Goal: Task Accomplishment & Management: Manage account settings

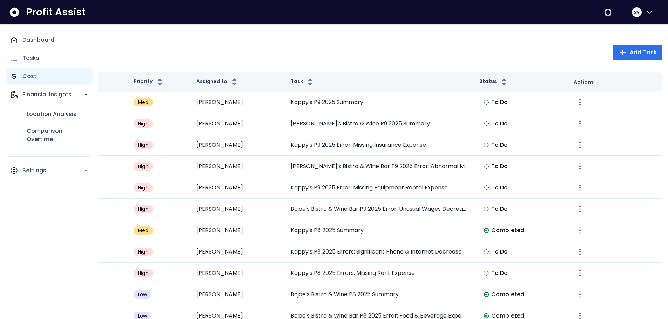
click at [27, 75] on p "Cost" at bounding box center [29, 76] width 14 height 8
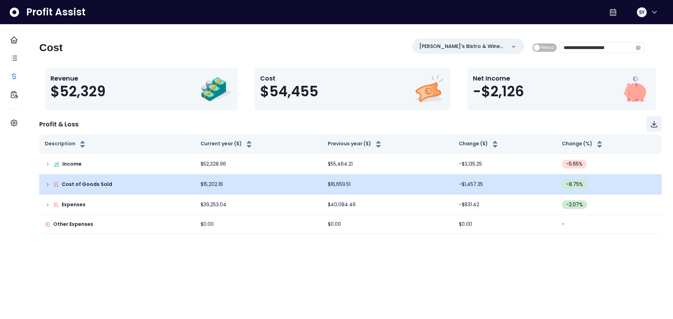
click at [50, 185] on icon at bounding box center [48, 185] width 6 height 6
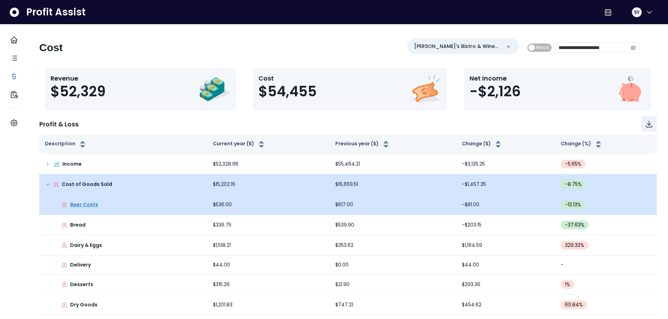
click at [95, 203] on p "Beer Costs" at bounding box center [84, 204] width 28 height 7
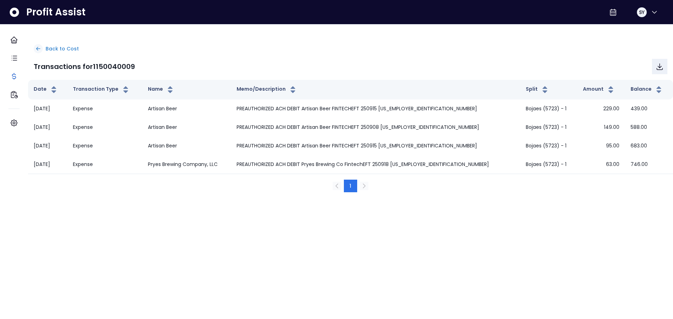
click at [55, 47] on p "Back to Cost" at bounding box center [62, 48] width 33 height 7
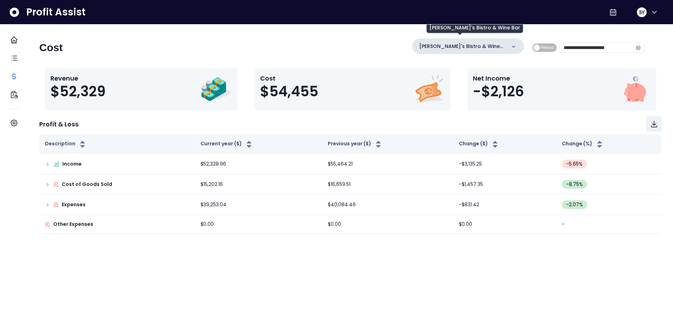
click at [467, 45] on p "[PERSON_NAME]'s Bistro & Wine Bar" at bounding box center [462, 46] width 87 height 7
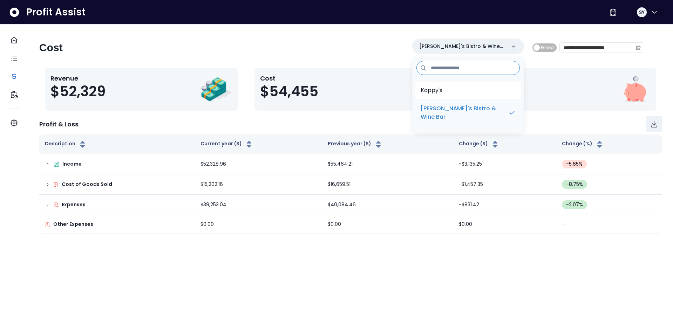
click at [442, 89] on p "Kappy's" at bounding box center [432, 90] width 22 height 8
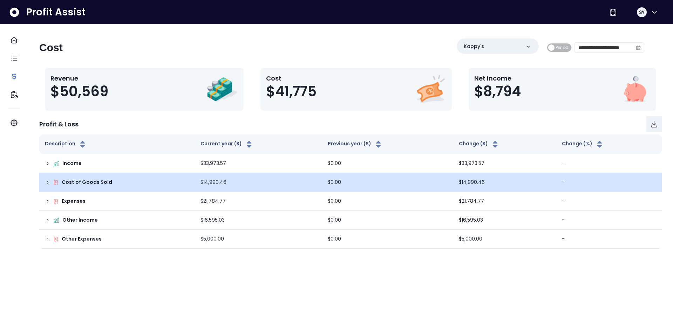
click at [81, 185] on p "Cost of Goods Sold" at bounding box center [87, 182] width 50 height 7
click at [57, 181] on div "Cost of Goods Sold" at bounding box center [117, 182] width 144 height 7
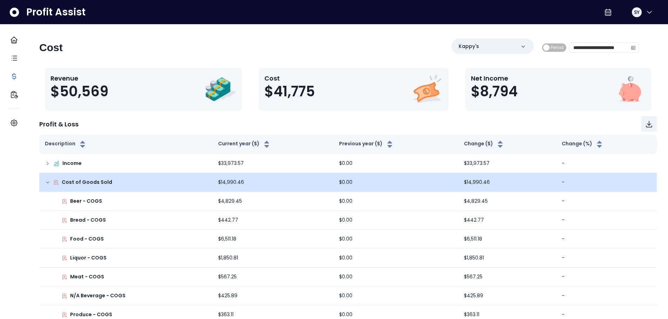
scroll to position [35, 0]
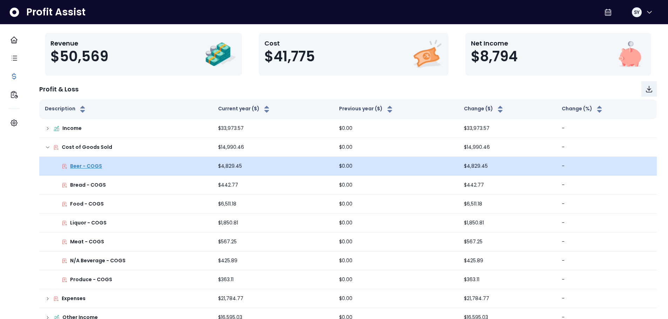
click at [84, 165] on p "Beer - COGS" at bounding box center [86, 166] width 32 height 7
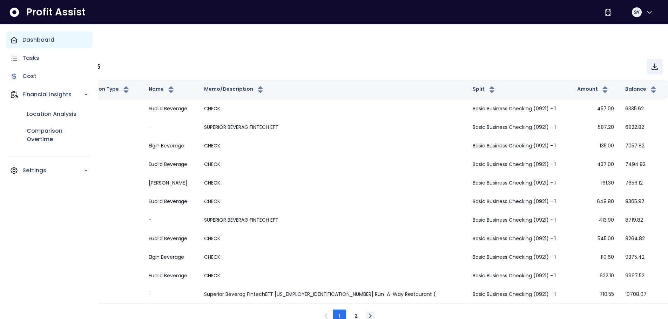
click at [23, 43] on p "Dashboard" at bounding box center [38, 40] width 32 height 8
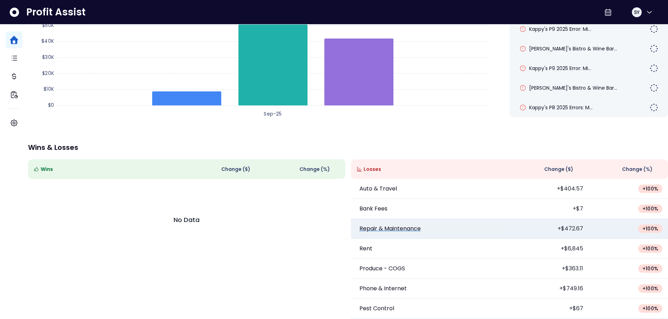
scroll to position [120, 0]
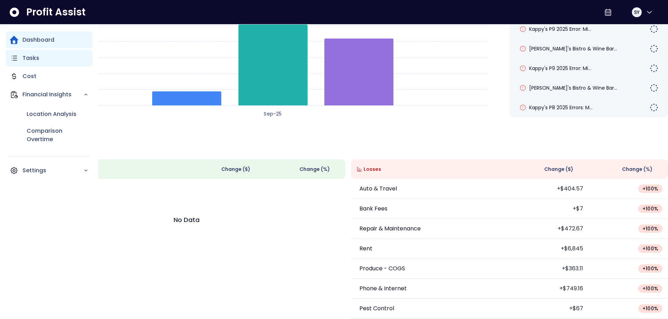
click at [27, 58] on p "Tasks" at bounding box center [30, 58] width 17 height 8
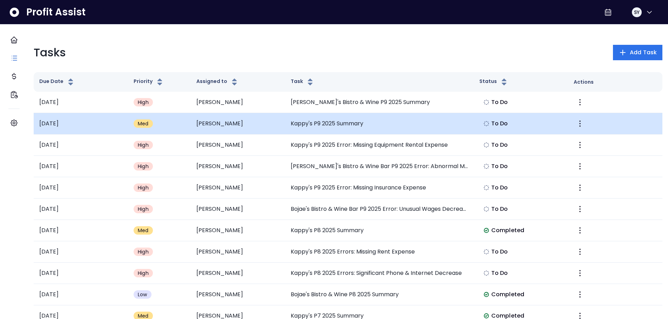
click at [356, 126] on td "Kappy's P9 2025 Summary" at bounding box center [379, 123] width 189 height 21
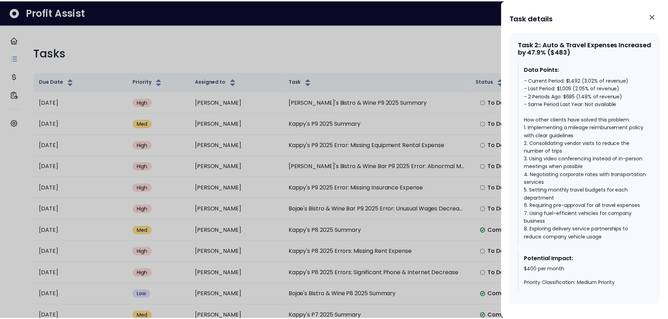
scroll to position [575, 0]
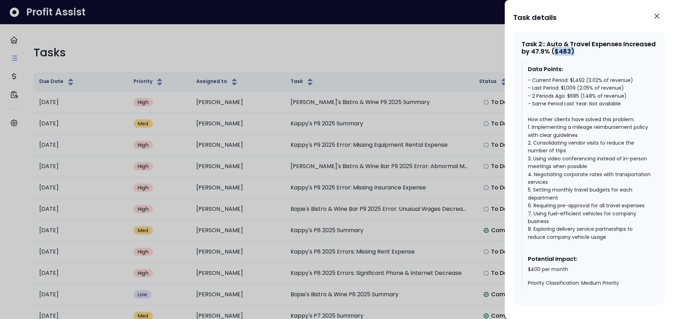
drag, startPoint x: 589, startPoint y: 45, endPoint x: 606, endPoint y: 45, distance: 17.2
click at [606, 45] on div "Task 2 : : Auto & Travel Expenses Increased by 47.9% ($483)" at bounding box center [589, 47] width 135 height 15
drag, startPoint x: 565, startPoint y: 45, endPoint x: 605, endPoint y: 45, distance: 39.3
click at [605, 45] on div "Task 2 : : Auto & Travel Expenses Increased by 47.9% ($483)" at bounding box center [589, 47] width 135 height 15
click at [589, 61] on div "Data Points: - Current Period: $1,492 (3.02% of revenue) - Last Period: $1,009 …" at bounding box center [589, 153] width 135 height 184
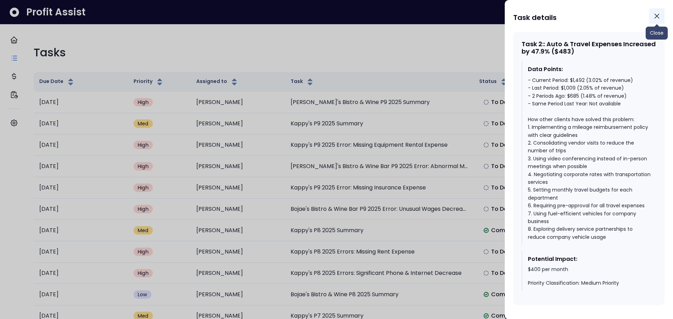
click at [656, 18] on icon "Close" at bounding box center [657, 16] width 8 height 8
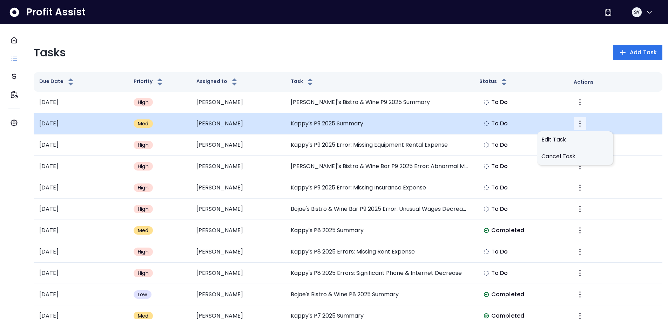
click at [576, 124] on icon "More" at bounding box center [580, 124] width 8 height 8
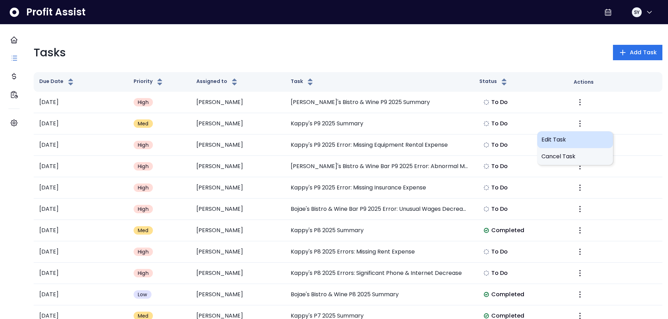
click at [562, 140] on span "Edit Task" at bounding box center [574, 140] width 67 height 8
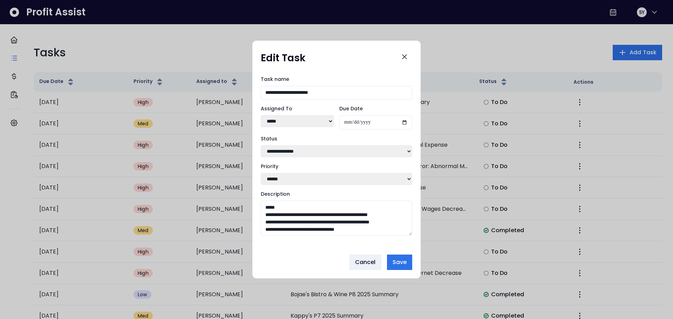
click at [304, 123] on select "******** *****" at bounding box center [297, 121] width 73 height 12
click at [303, 121] on select "******** *****" at bounding box center [297, 121] width 73 height 12
click at [356, 148] on select "**********" at bounding box center [336, 151] width 151 height 12
select select "*********"
click at [261, 145] on select "**********" at bounding box center [336, 151] width 151 height 12
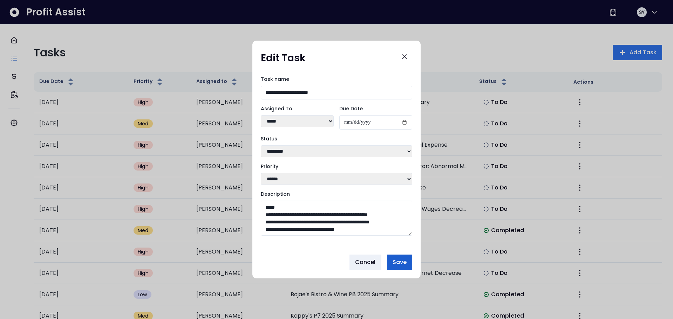
click at [401, 265] on span "Save" at bounding box center [400, 262] width 14 height 8
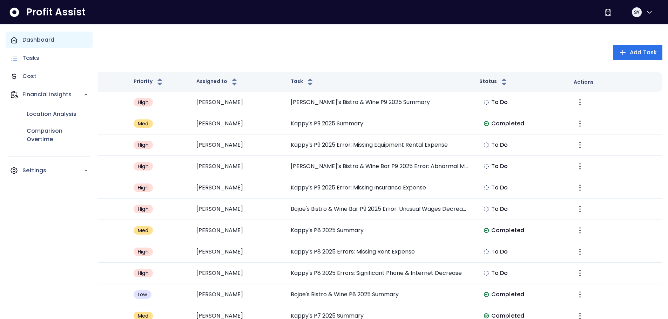
click at [27, 41] on p "Dashboard" at bounding box center [38, 40] width 32 height 8
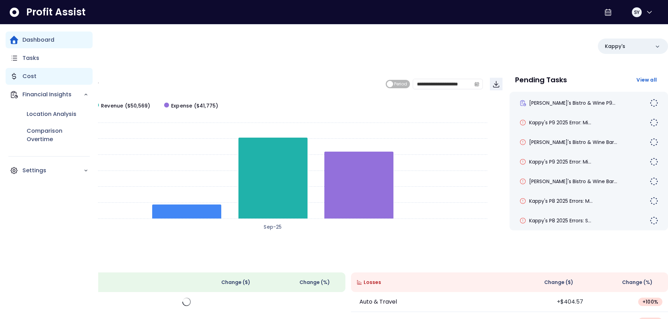
click at [34, 74] on p "Cost" at bounding box center [29, 76] width 14 height 8
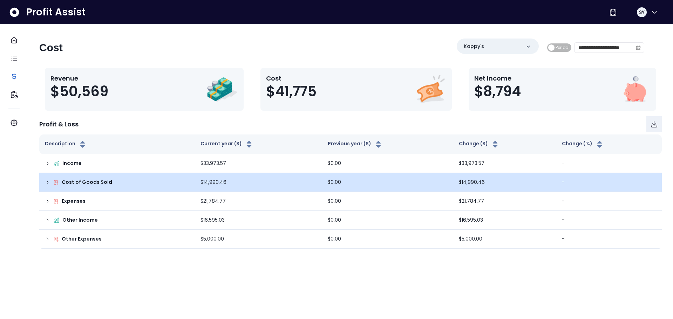
click at [50, 183] on icon at bounding box center [48, 183] width 6 height 6
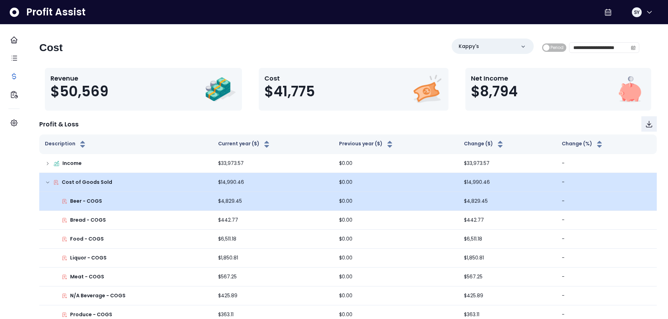
scroll to position [35, 0]
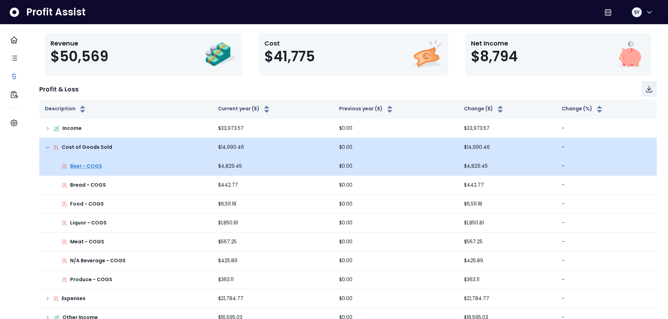
click at [82, 165] on p "Beer - COGS" at bounding box center [86, 166] width 32 height 7
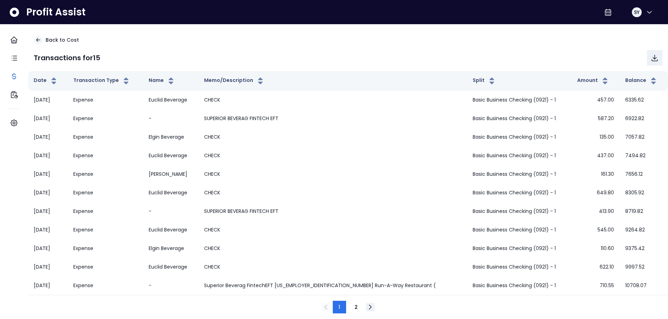
scroll to position [16, 0]
click at [368, 303] on icon "Next" at bounding box center [370, 307] width 8 height 8
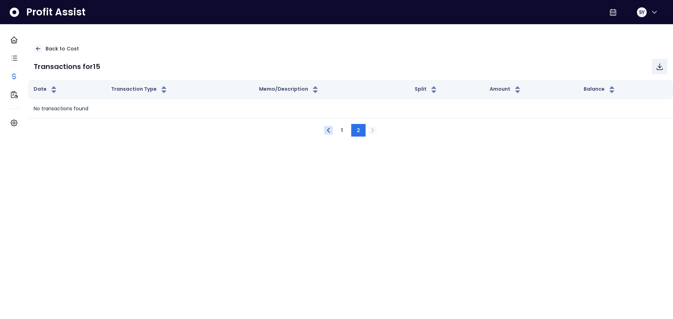
click at [330, 129] on icon "Previous" at bounding box center [328, 130] width 8 height 8
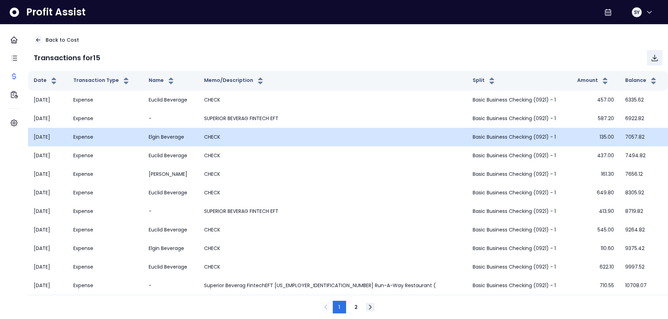
scroll to position [16, 0]
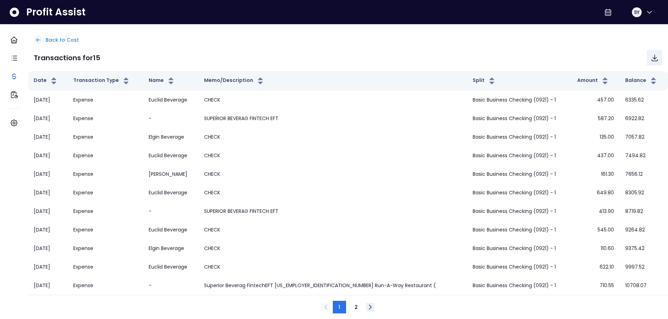
click at [54, 36] on p "Back to Cost" at bounding box center [62, 39] width 33 height 7
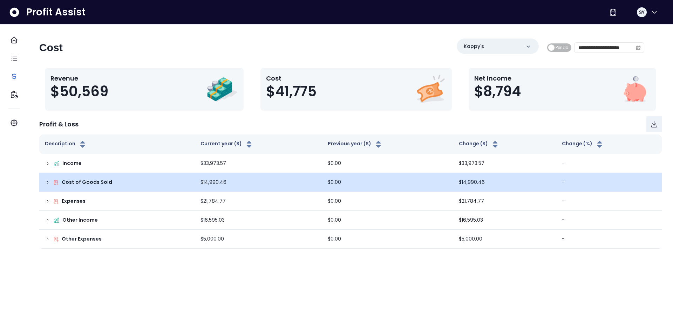
click at [50, 183] on icon at bounding box center [48, 183] width 6 height 6
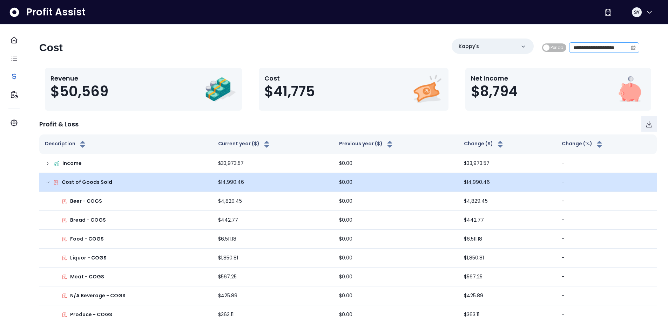
click at [627, 49] on span at bounding box center [632, 48] width 11 height 10
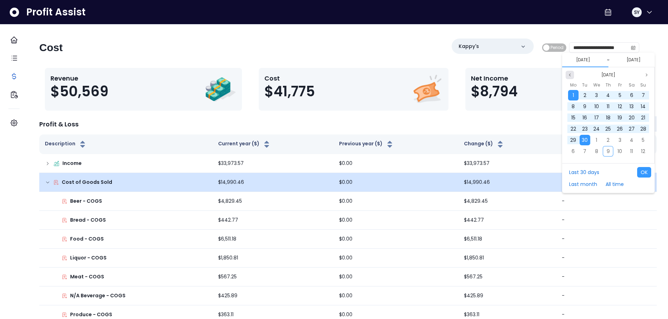
click at [570, 76] on icon "page previous" at bounding box center [569, 75] width 1 height 2
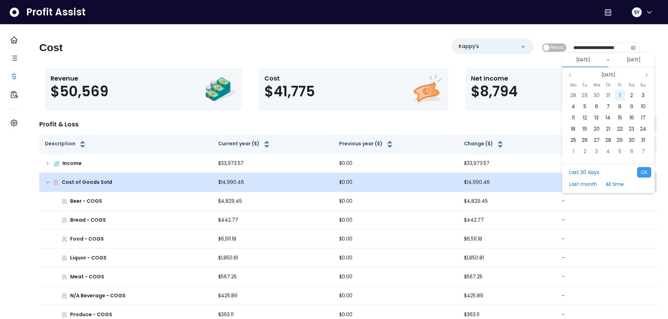
click at [620, 96] on span "1" at bounding box center [619, 95] width 1 height 7
click at [569, 75] on icon "page previous" at bounding box center [569, 75] width 4 height 4
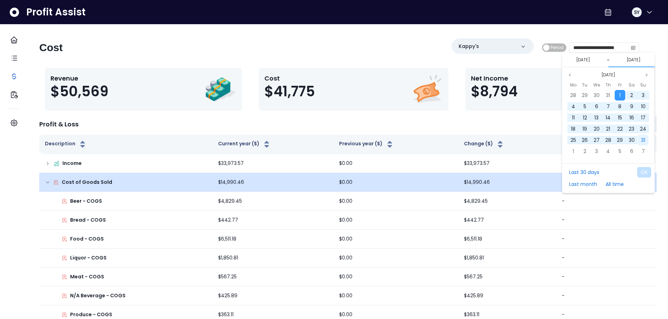
click at [641, 140] on span "31" at bounding box center [643, 140] width 4 height 7
click at [642, 173] on button "OK" at bounding box center [644, 172] width 14 height 11
type input "**********"
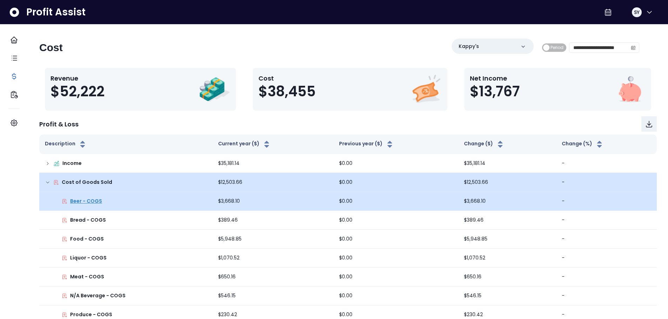
click at [94, 199] on p "Beer - COGS" at bounding box center [86, 201] width 32 height 7
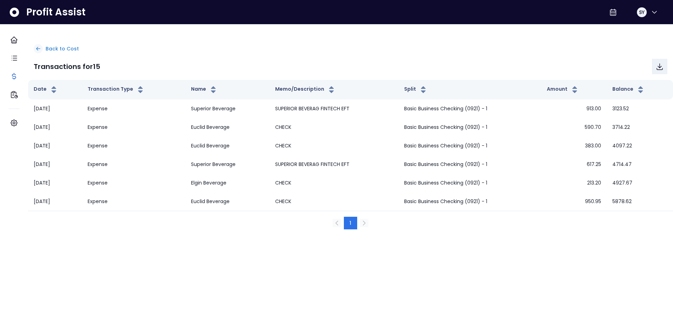
click at [43, 49] on div at bounding box center [38, 48] width 9 height 9
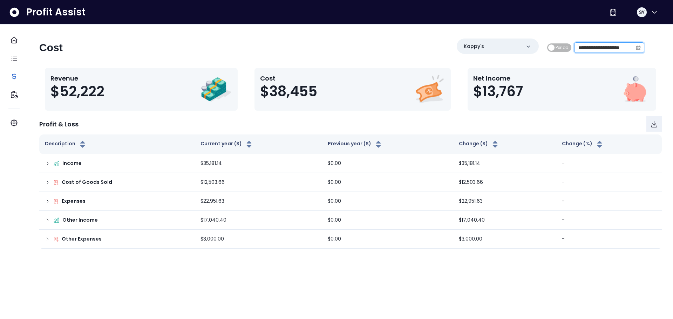
click at [597, 48] on input "**********" at bounding box center [603, 48] width 58 height 10
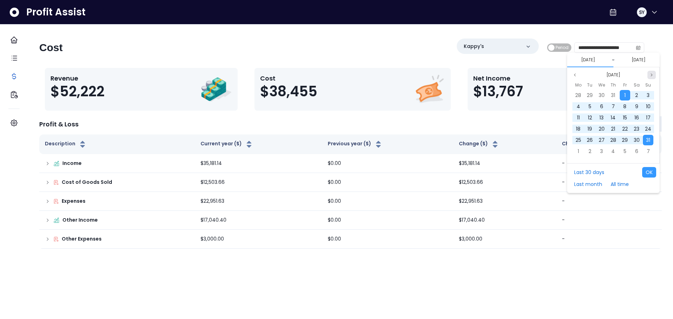
click at [653, 73] on icon "page next" at bounding box center [651, 75] width 4 height 4
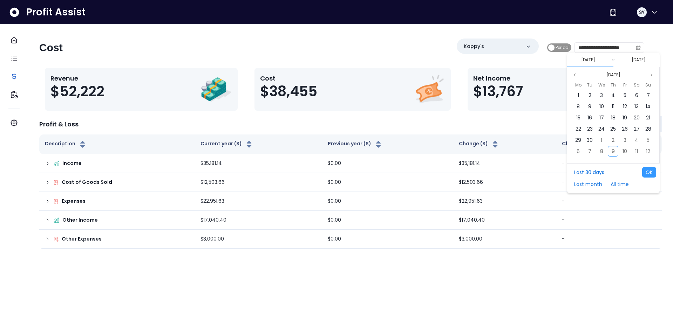
click at [560, 47] on span "Period" at bounding box center [562, 47] width 13 height 8
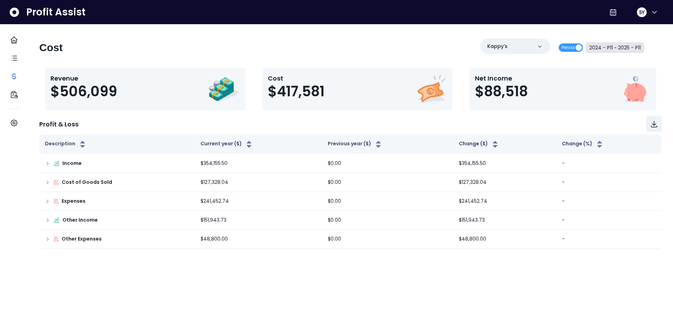
click at [602, 48] on button "2024 - P11 ~ 2025 - P11" at bounding box center [615, 47] width 59 height 11
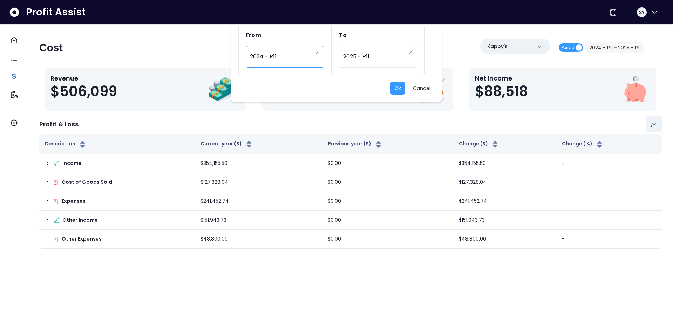
click at [287, 53] on span "2024 - P11" at bounding box center [281, 57] width 63 height 16
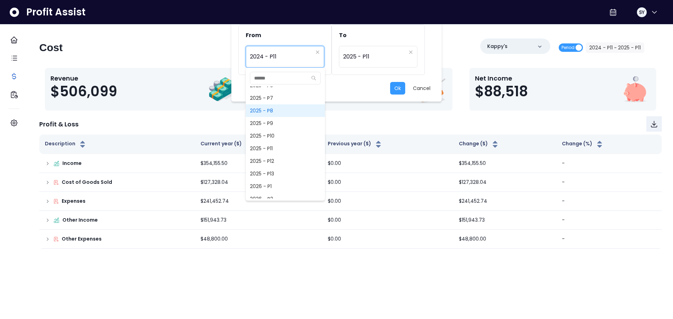
scroll to position [564, 0]
click at [267, 124] on span "2025 - P9" at bounding box center [285, 122] width 79 height 13
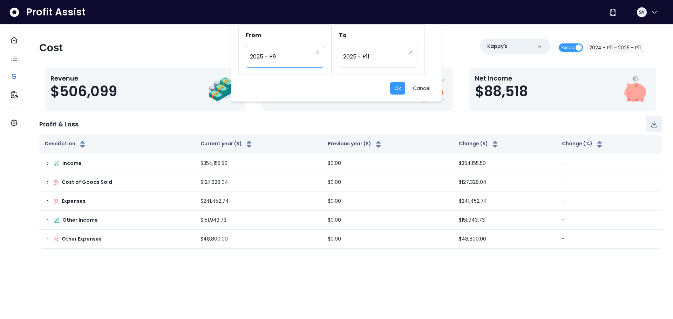
click at [283, 60] on span "2025 - P9" at bounding box center [281, 57] width 63 height 16
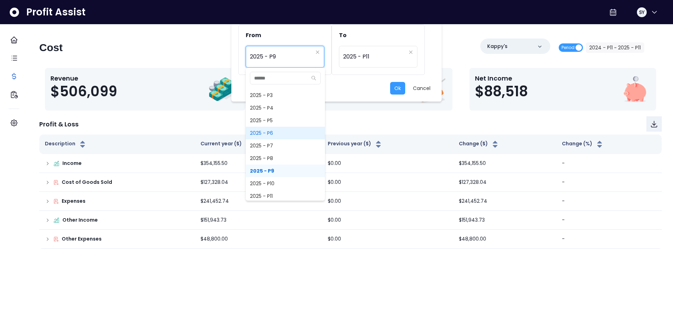
scroll to position [527, 0]
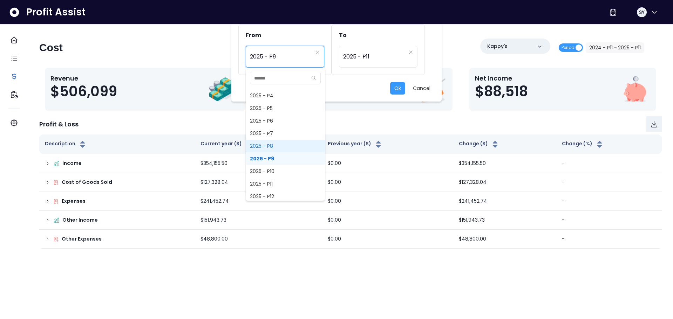
click at [272, 148] on span "2025 - P8" at bounding box center [285, 146] width 79 height 13
type input "*********"
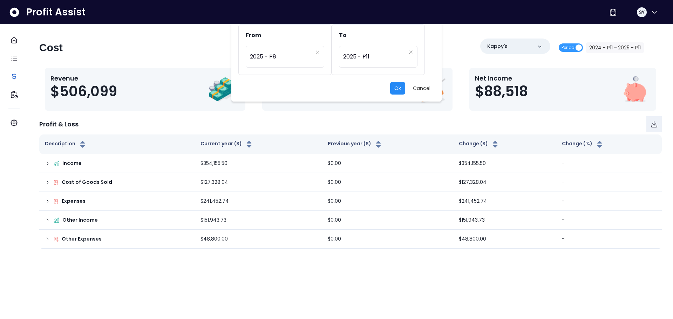
click at [401, 86] on button "Ok" at bounding box center [397, 88] width 15 height 13
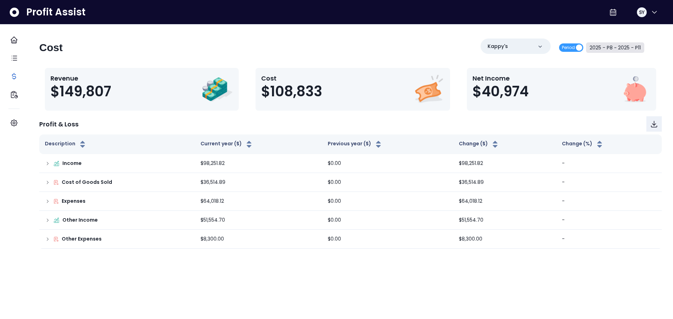
click at [611, 48] on button "2025 - P8 ~ 2025 - P11" at bounding box center [615, 47] width 58 height 11
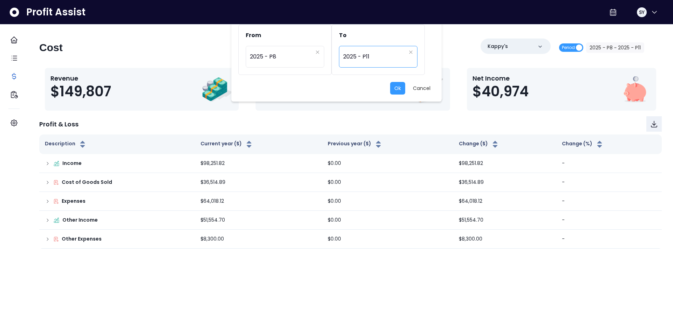
click at [390, 55] on span "2025 - P11" at bounding box center [374, 57] width 63 height 16
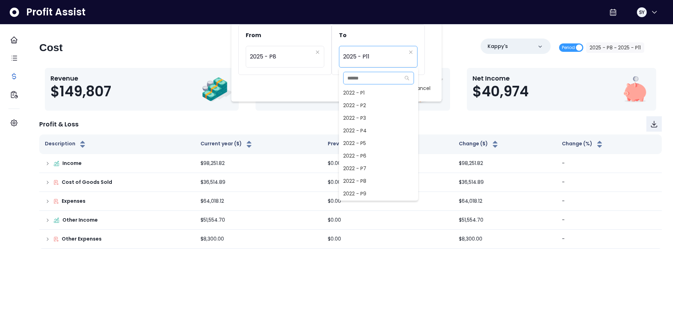
scroll to position [517, 0]
click at [375, 157] on span "2025 - P8" at bounding box center [378, 156] width 79 height 13
type input "*********"
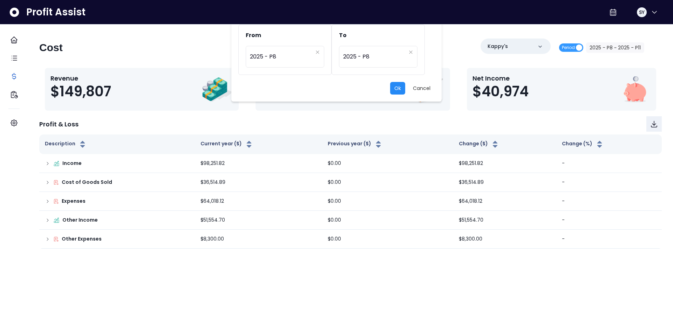
click at [396, 90] on button "Ok" at bounding box center [397, 88] width 15 height 13
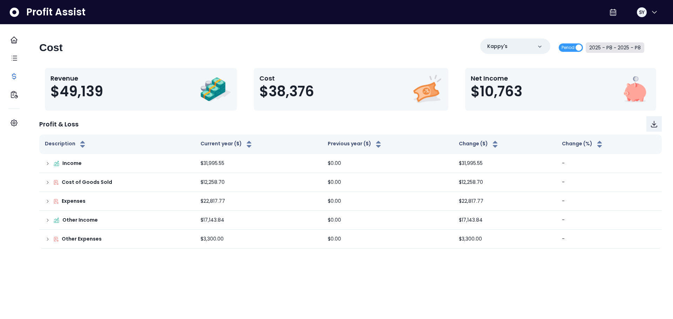
click at [600, 48] on button "2025 - P8 ~ 2025 - P8" at bounding box center [615, 47] width 59 height 11
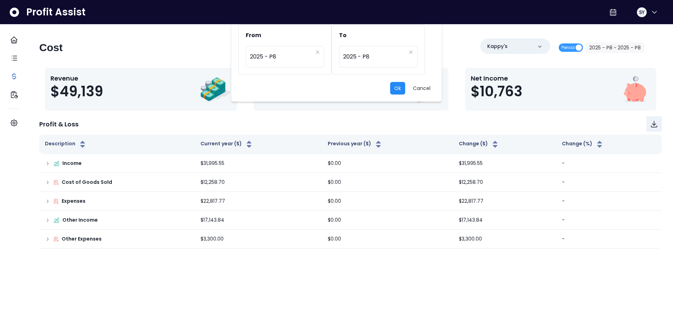
click at [397, 89] on button "Ok" at bounding box center [397, 88] width 15 height 13
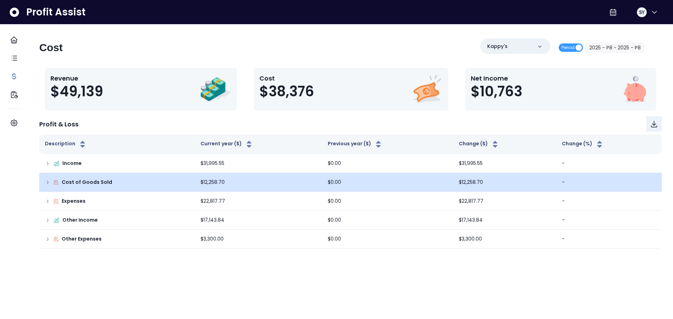
click at [48, 183] on icon at bounding box center [47, 182] width 1 height 3
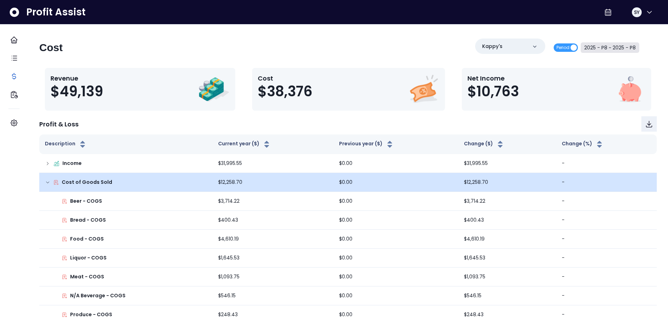
click at [598, 45] on button "2025 - P8 ~ 2025 - P8" at bounding box center [609, 47] width 59 height 11
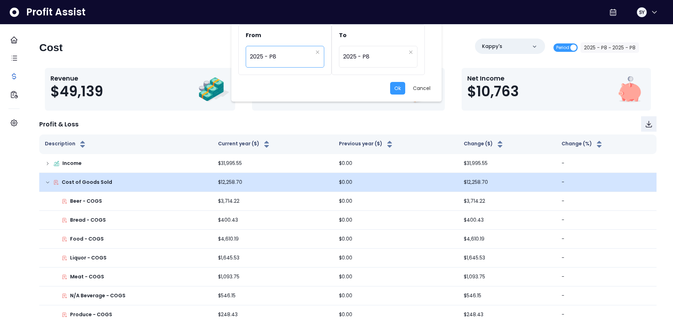
click at [283, 54] on span "2025 - P8" at bounding box center [281, 57] width 63 height 16
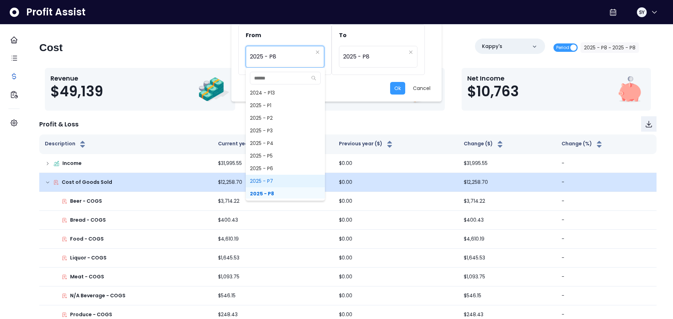
scroll to position [515, 0]
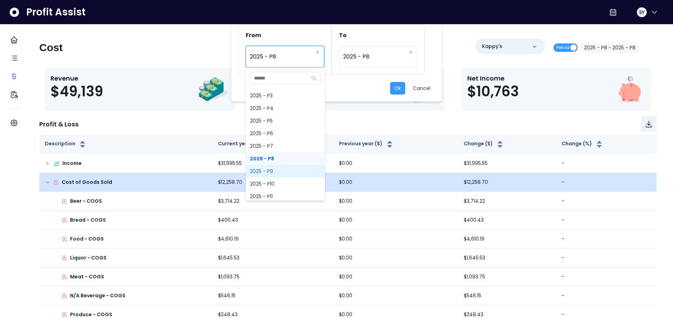
click at [274, 171] on span "2025 - P9" at bounding box center [285, 171] width 79 height 13
type input "*********"
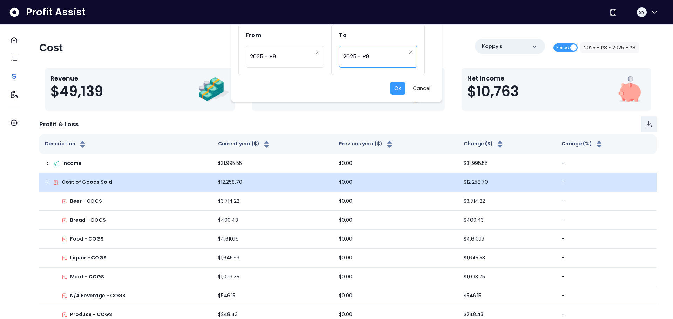
click at [365, 59] on span "2025 - P8" at bounding box center [374, 57] width 63 height 16
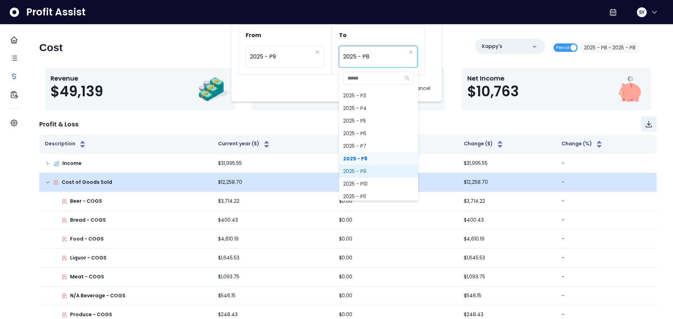
click at [361, 170] on span "2025 - P9" at bounding box center [378, 171] width 79 height 13
type input "*********"
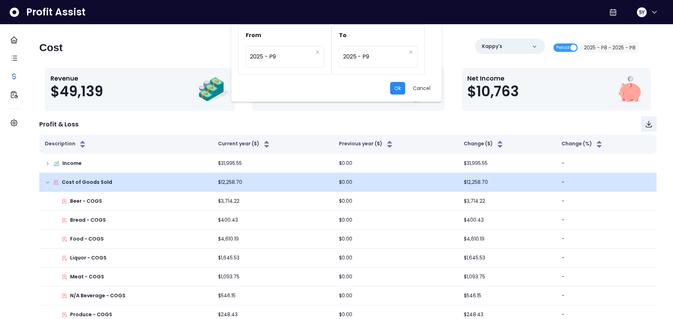
click at [396, 88] on button "Ok" at bounding box center [397, 88] width 15 height 13
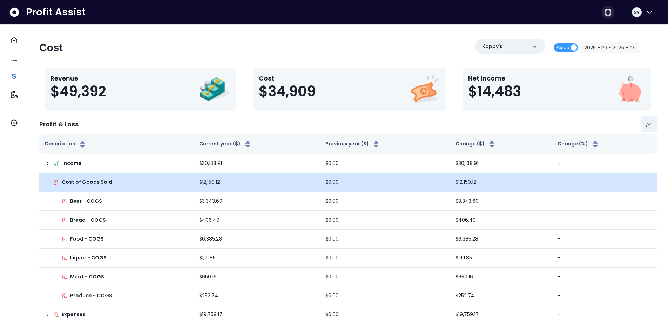
click at [604, 13] on icon at bounding box center [608, 12] width 8 height 8
click at [583, 15] on div "Profit Assist SY" at bounding box center [334, 12] width 668 height 25
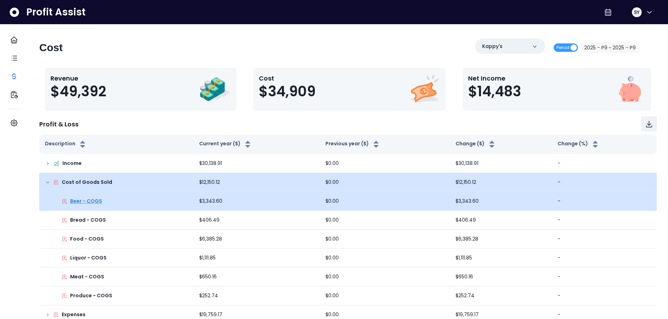
click at [88, 200] on p "Beer - COGS" at bounding box center [86, 201] width 32 height 7
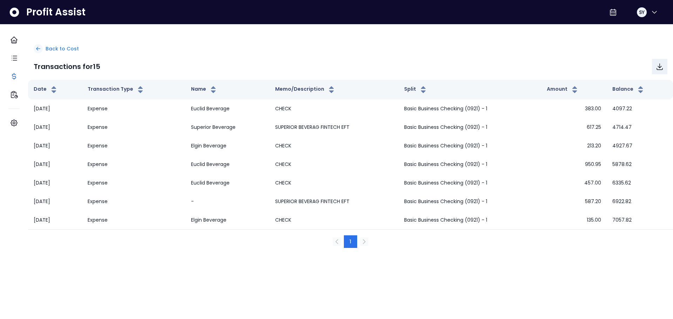
click at [66, 49] on p "Back to Cost" at bounding box center [62, 48] width 33 height 7
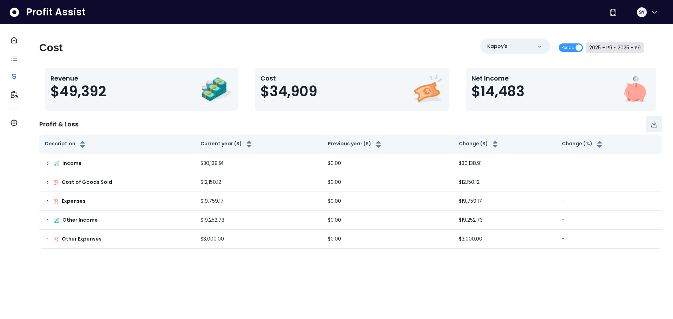
click at [599, 48] on button "2025 - P9 ~ 2025 - P9" at bounding box center [615, 47] width 59 height 11
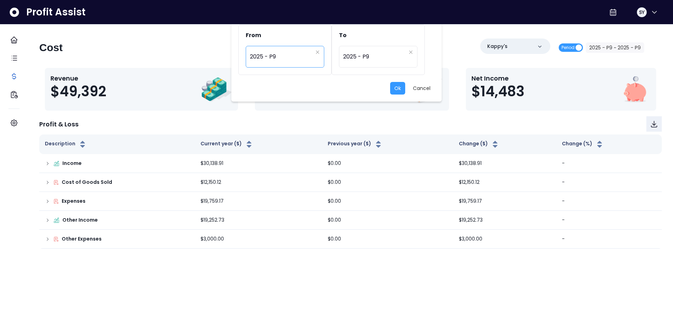
click at [286, 61] on span "2025 - P9" at bounding box center [281, 57] width 63 height 16
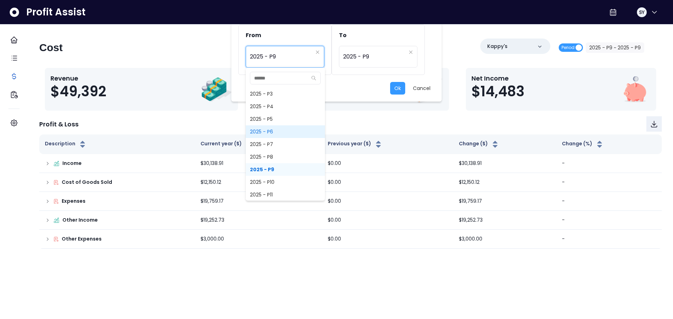
scroll to position [527, 0]
click at [268, 171] on span "2025 - P10" at bounding box center [285, 171] width 79 height 13
type input "**********"
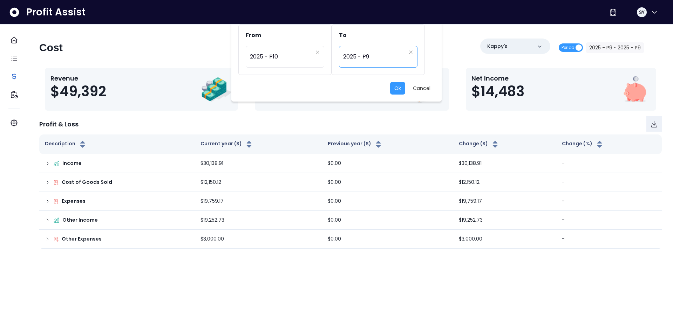
click at [354, 60] on span "2025 - P9" at bounding box center [374, 57] width 63 height 16
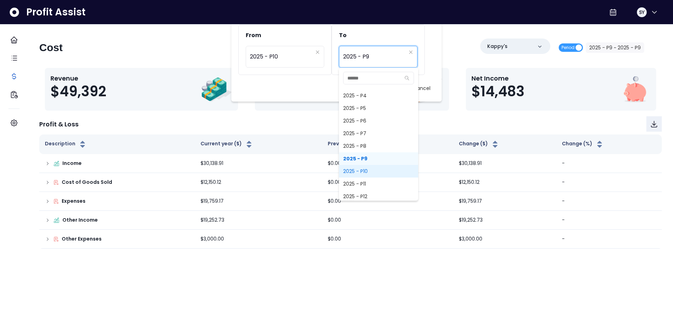
click at [359, 172] on span "2025 - P10" at bounding box center [378, 171] width 79 height 13
type input "**********"
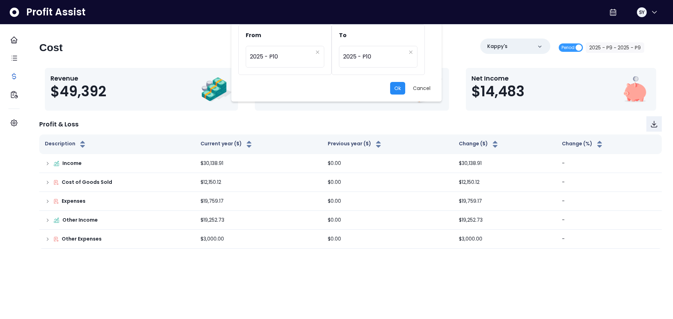
click at [396, 90] on button "Ok" at bounding box center [397, 88] width 15 height 13
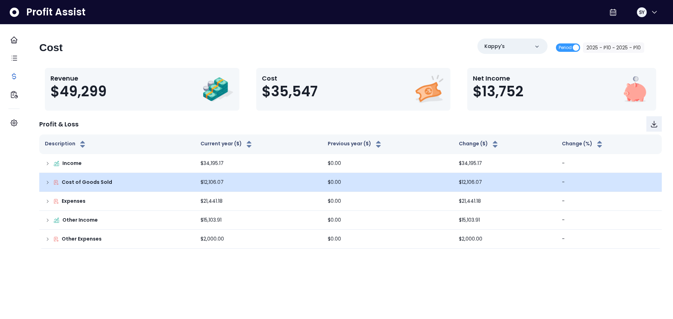
click at [50, 182] on icon at bounding box center [48, 183] width 6 height 6
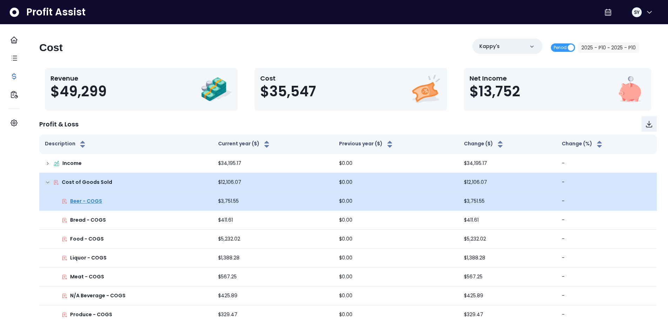
click at [93, 200] on p "Beer - COGS" at bounding box center [86, 201] width 32 height 7
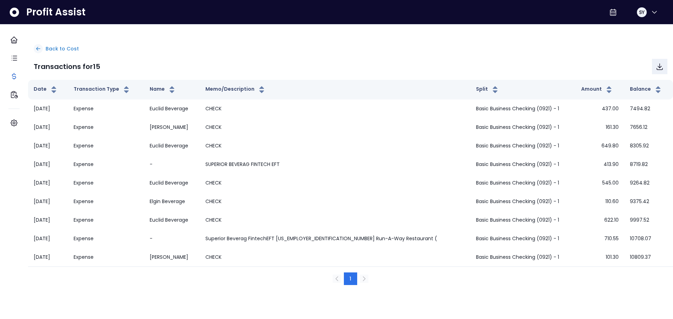
click at [43, 48] on div at bounding box center [38, 48] width 9 height 9
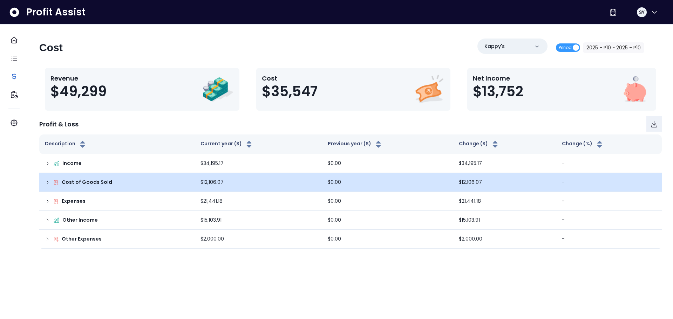
click at [111, 184] on p "Cost of Goods Sold" at bounding box center [87, 182] width 50 height 7
click at [50, 181] on icon at bounding box center [48, 183] width 6 height 6
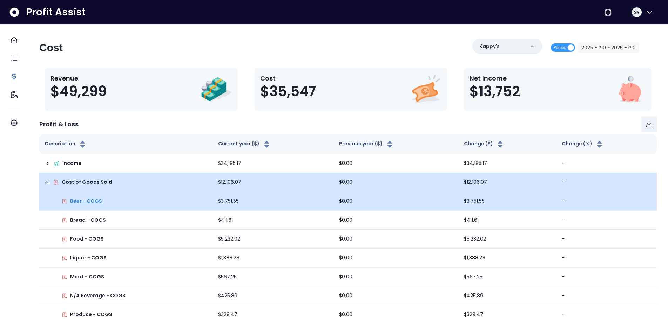
click at [98, 200] on p "Beer - COGS" at bounding box center [86, 201] width 32 height 7
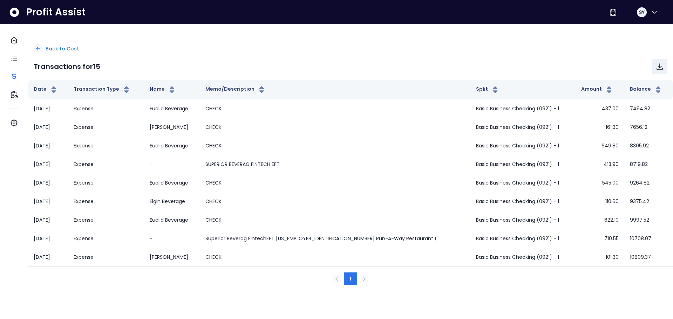
click at [40, 50] on icon at bounding box center [38, 48] width 4 height 3
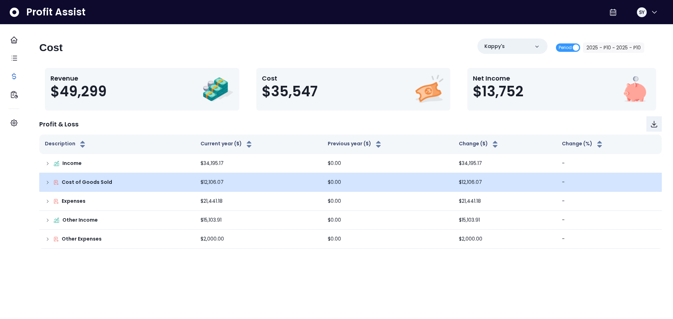
click at [50, 182] on icon at bounding box center [48, 183] width 6 height 6
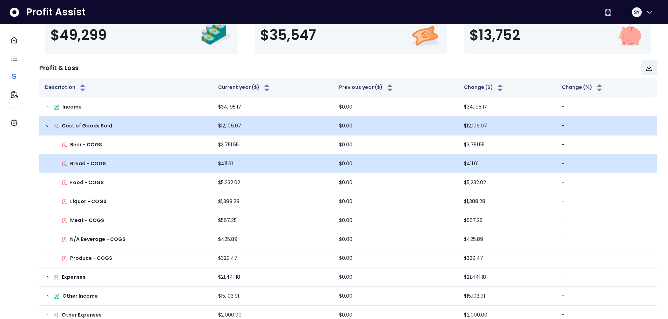
scroll to position [69, 0]
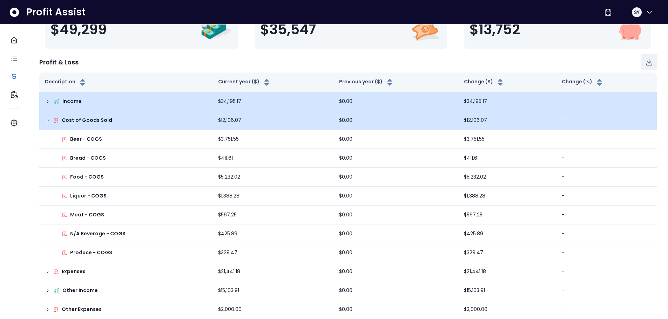
click at [50, 99] on icon at bounding box center [48, 102] width 6 height 6
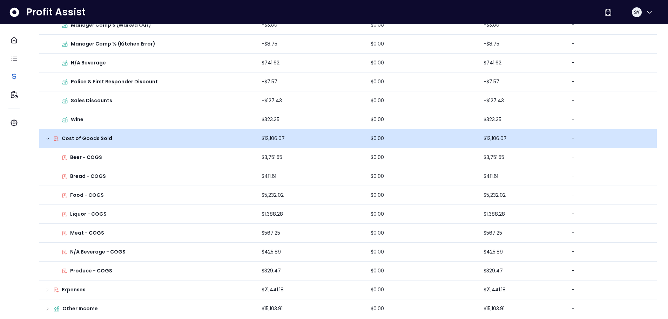
scroll to position [349, 0]
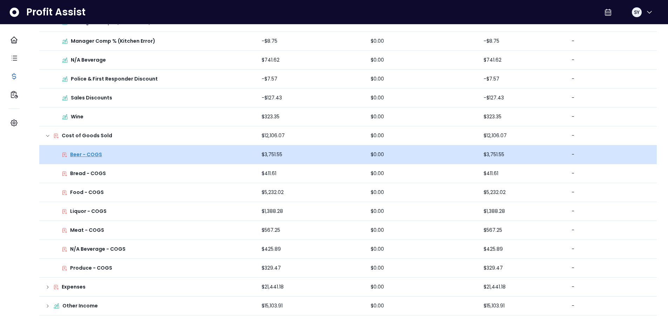
click at [99, 154] on p "Beer - COGS" at bounding box center [86, 154] width 32 height 7
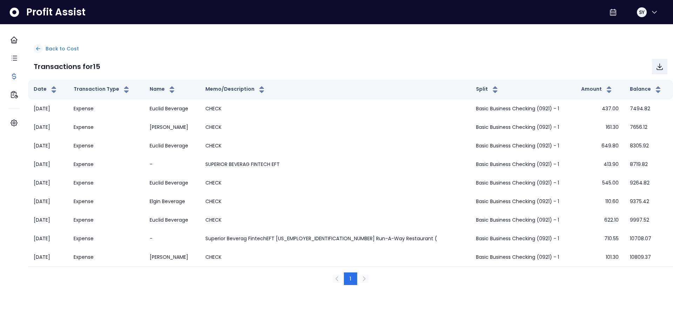
click at [69, 50] on p "Back to Cost" at bounding box center [62, 48] width 33 height 7
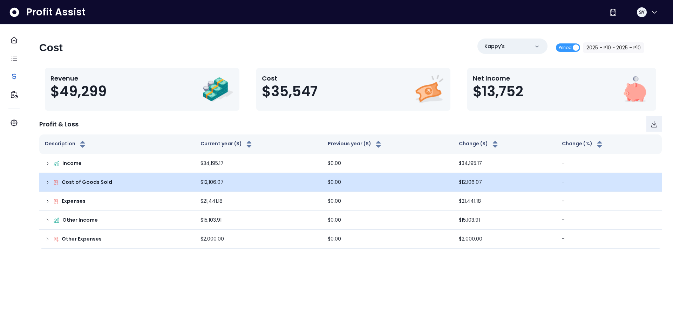
click at [50, 182] on icon at bounding box center [48, 183] width 6 height 6
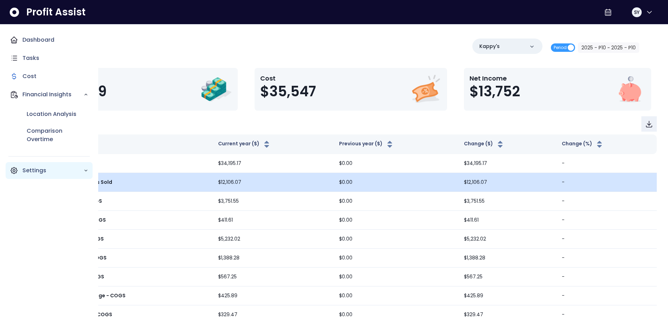
click at [31, 170] on p "Settings" at bounding box center [52, 170] width 61 height 8
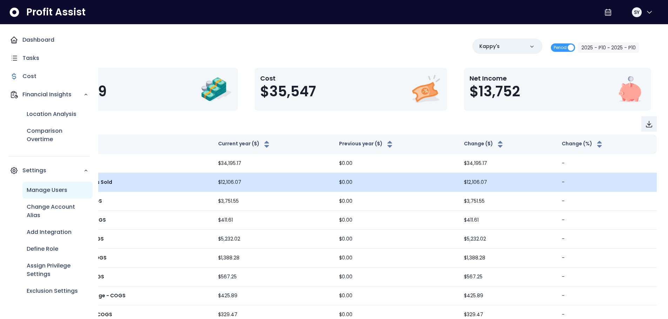
click at [43, 192] on p "Manage Users" at bounding box center [47, 190] width 41 height 8
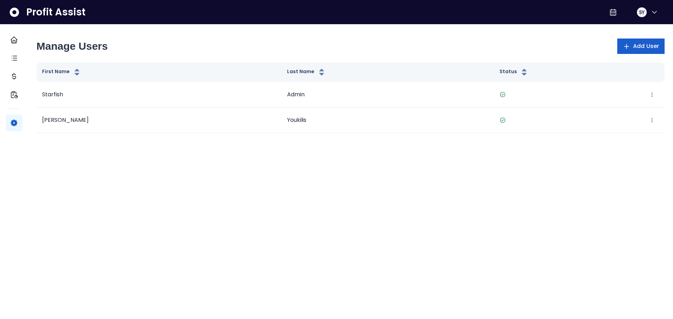
click at [638, 47] on span "Add User" at bounding box center [646, 46] width 26 height 8
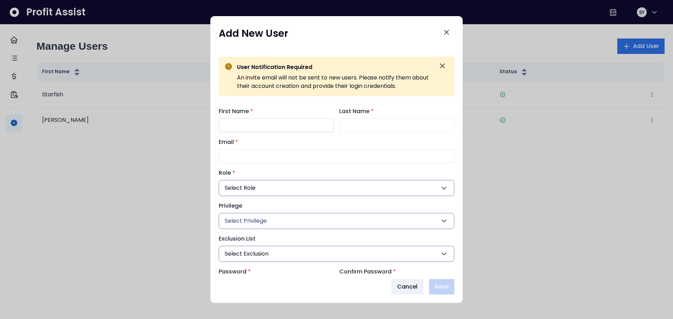
click at [280, 125] on input "First Name *" at bounding box center [276, 125] width 115 height 14
type input "******"
type input "*****"
